Goal: Navigation & Orientation: Find specific page/section

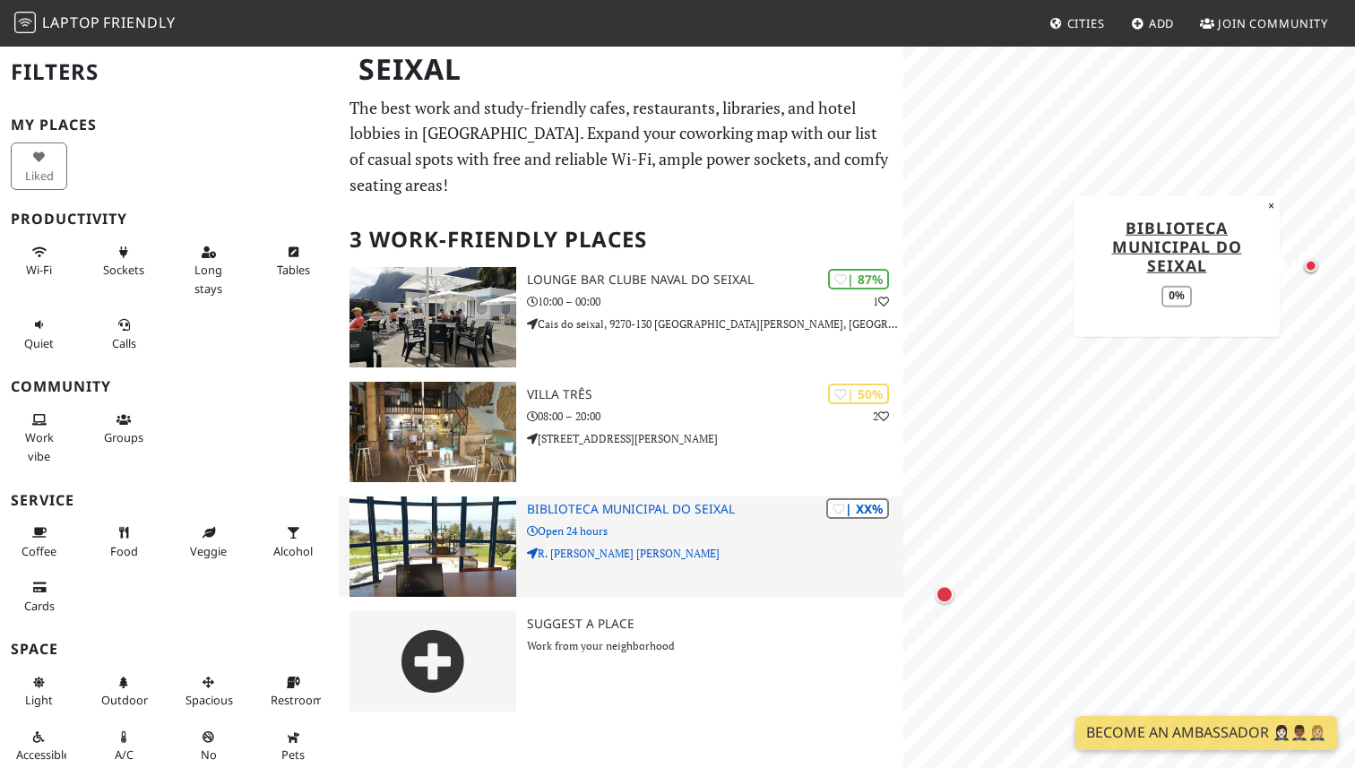
click at [434, 527] on img at bounding box center [433, 546] width 167 height 100
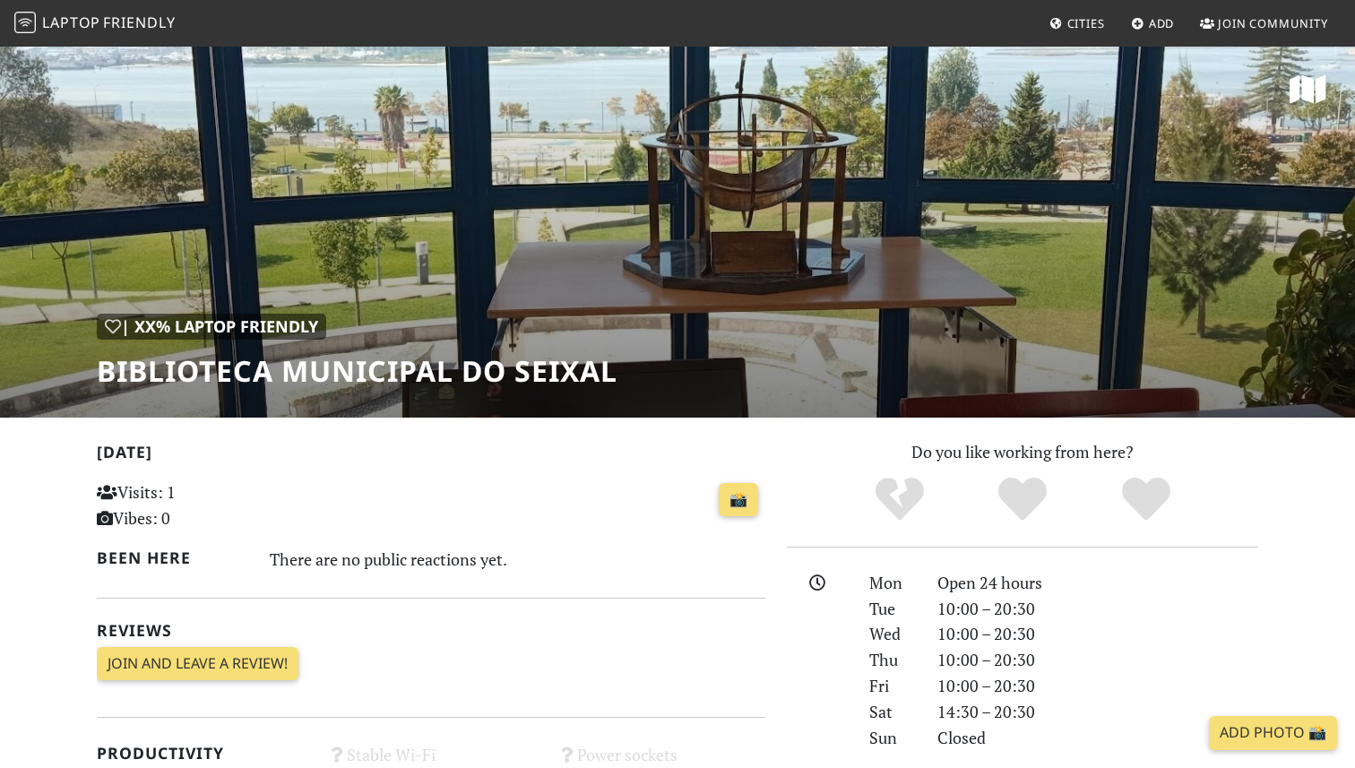
click at [730, 240] on div "| XX% Laptop Friendly Biblioteca Municipal do Seixal" at bounding box center [677, 231] width 1355 height 373
click at [788, 318] on div "| XX% Laptop Friendly Biblioteca Municipal do Seixal" at bounding box center [677, 231] width 1355 height 373
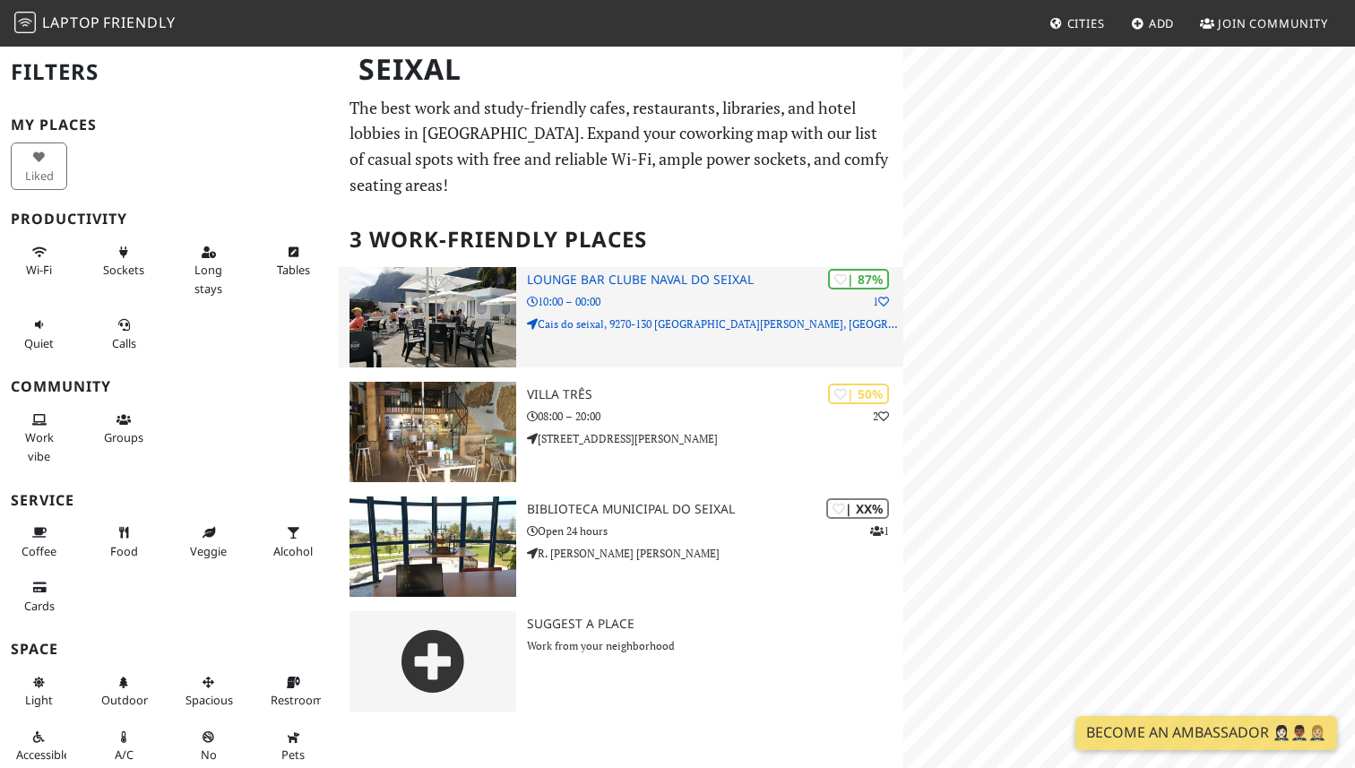
click at [459, 321] on img at bounding box center [433, 317] width 167 height 100
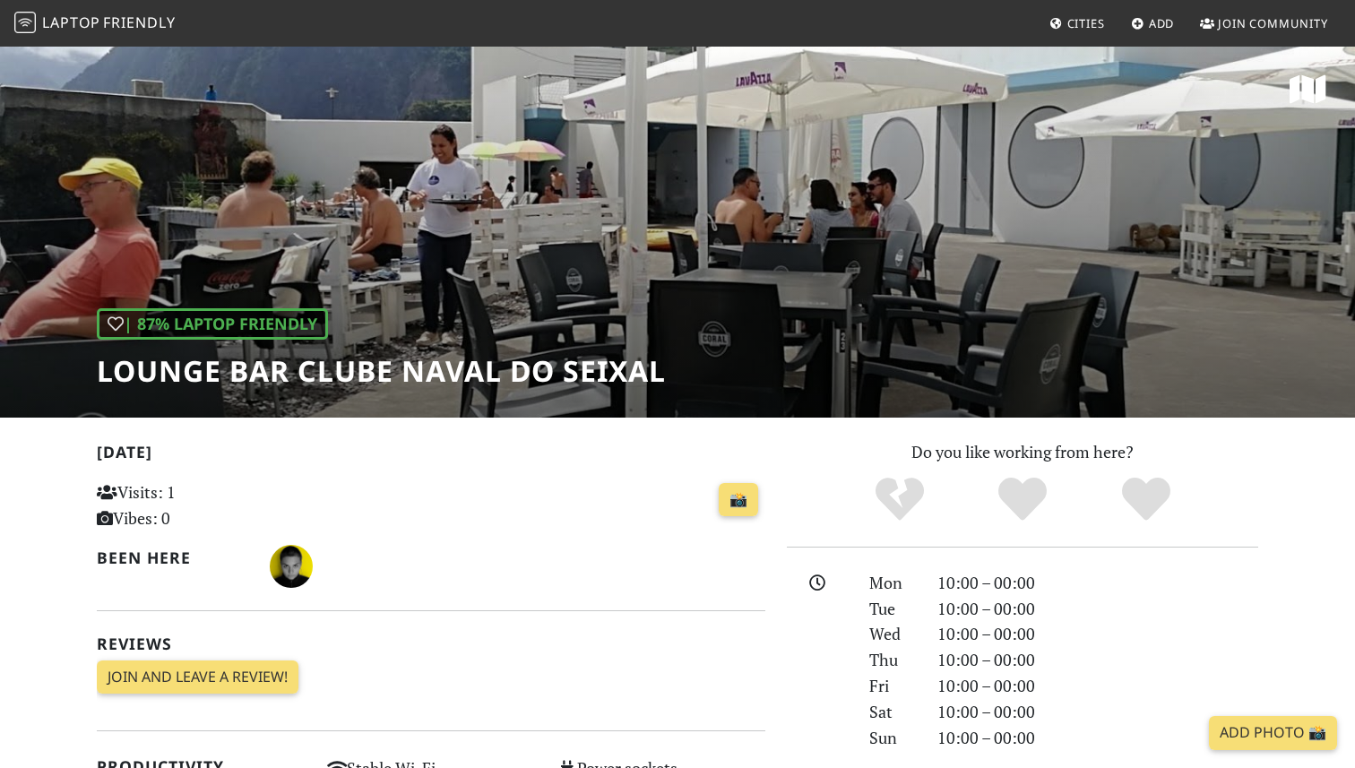
click at [866, 211] on div "| 87% Laptop Friendly Lounge Bar Clube Naval do Seixal" at bounding box center [677, 231] width 1355 height 373
click at [863, 230] on div "| 87% Laptop Friendly Lounge Bar Clube Naval do Seixal" at bounding box center [677, 231] width 1355 height 373
